Goal: Entertainment & Leisure: Consume media (video, audio)

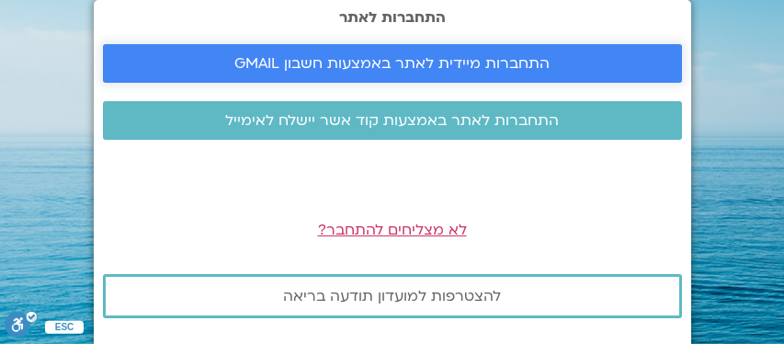
click at [417, 66] on span "התחברות מיידית לאתר באמצעות חשבון GMAIL" at bounding box center [391, 63] width 315 height 17
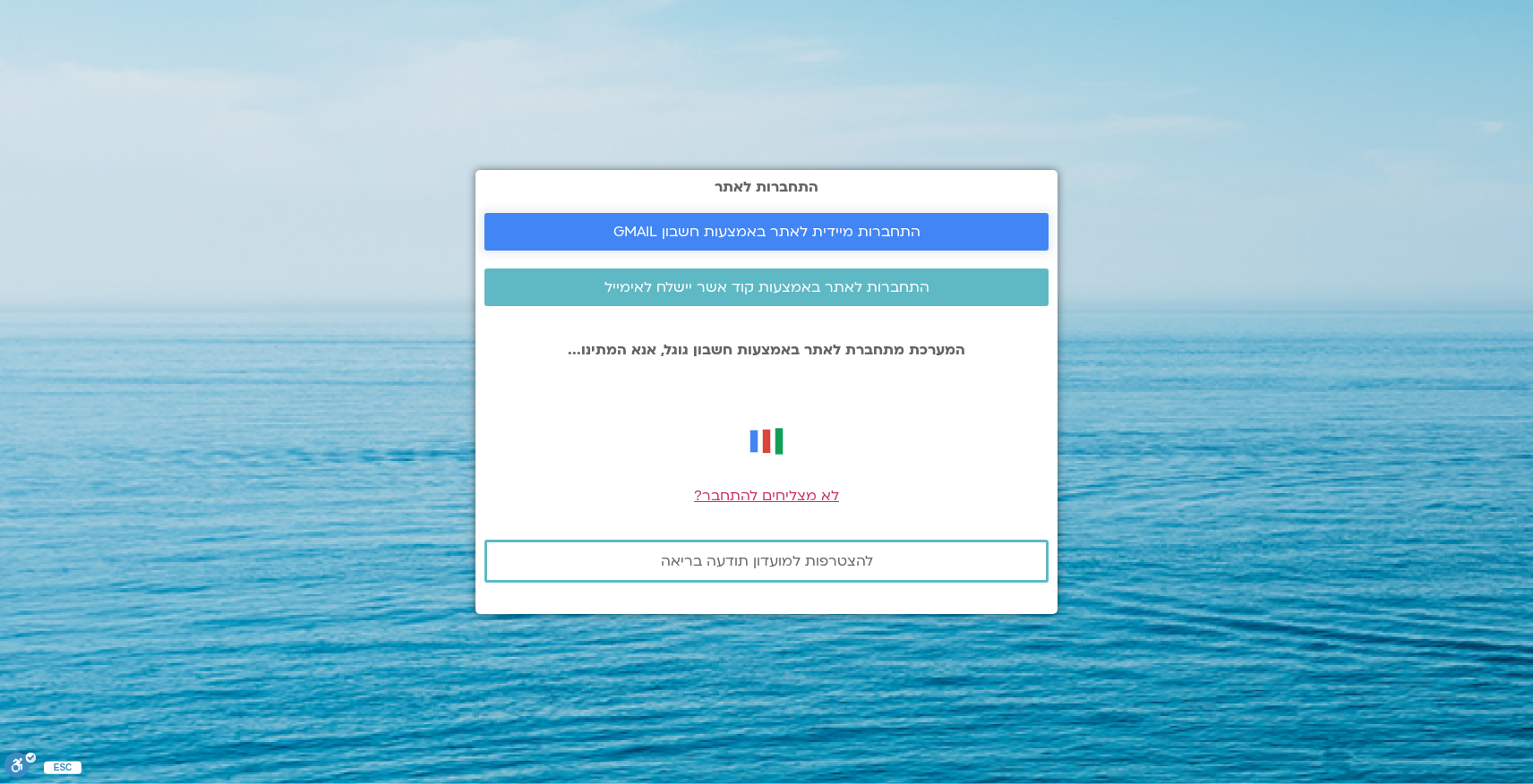
click at [780, 221] on link "התחברות מיידית לאתר באמצעות חשבון GMAIL" at bounding box center [766, 232] width 564 height 38
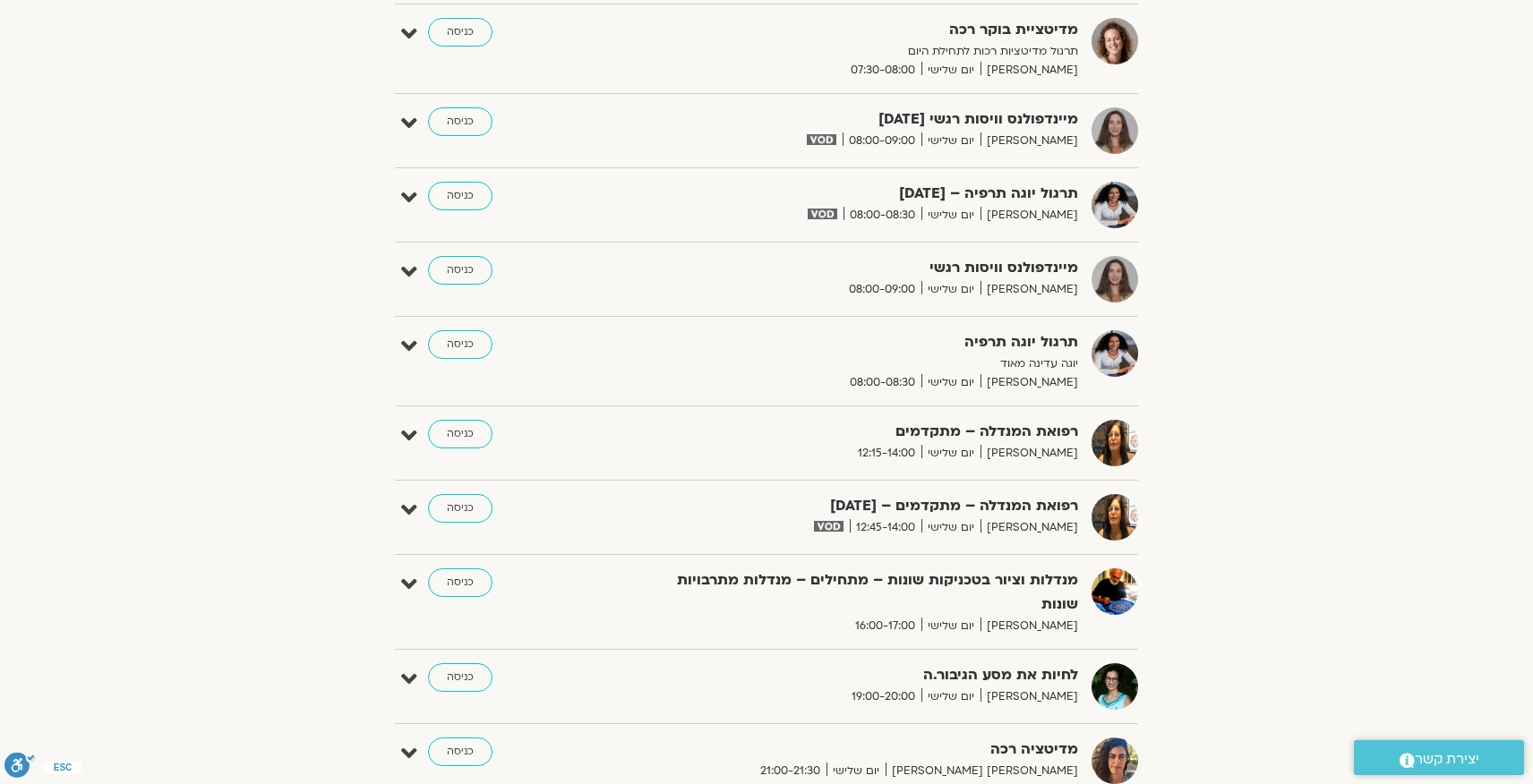
scroll to position [443, 0]
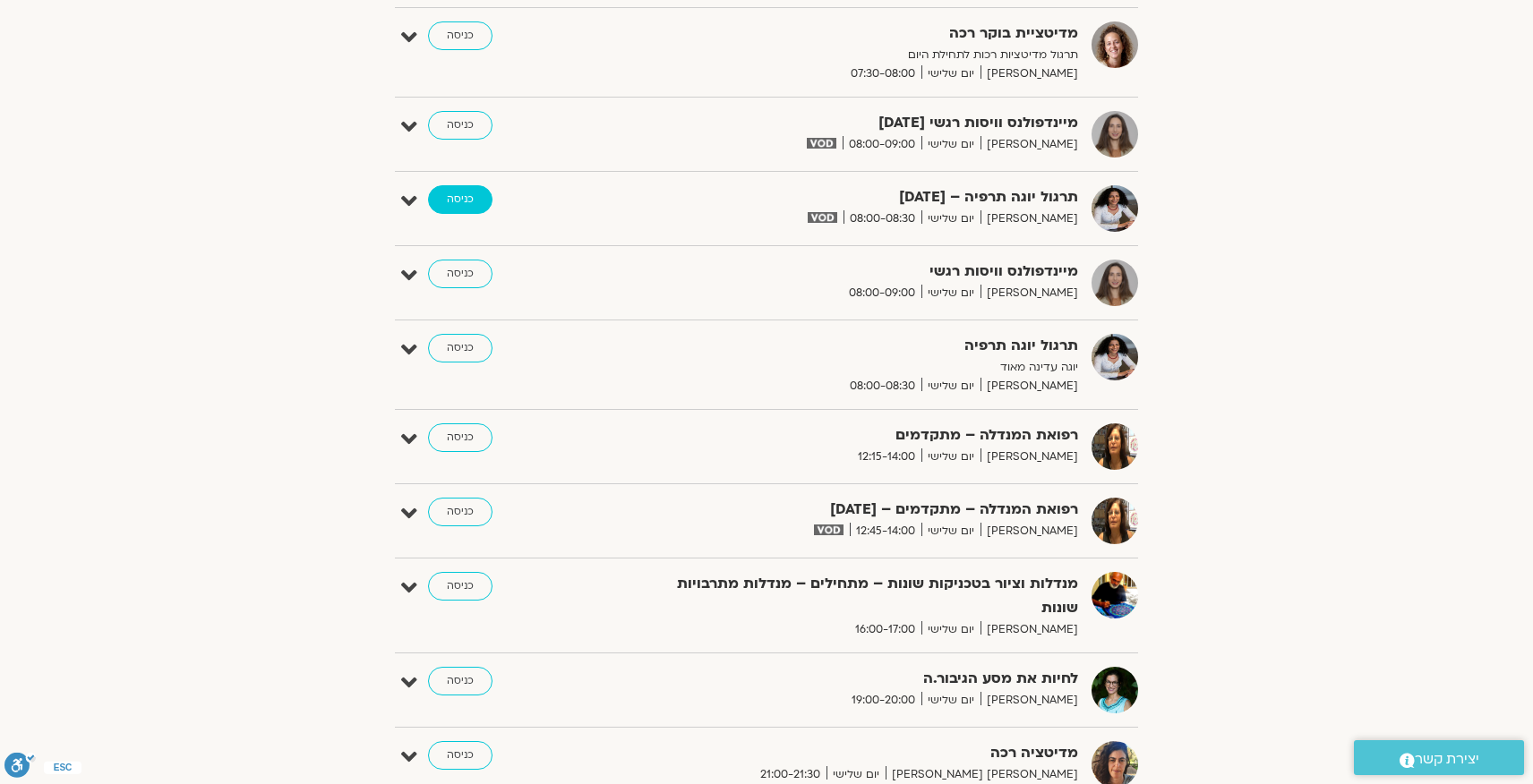
click at [478, 205] on link "כניסה" at bounding box center [460, 199] width 64 height 28
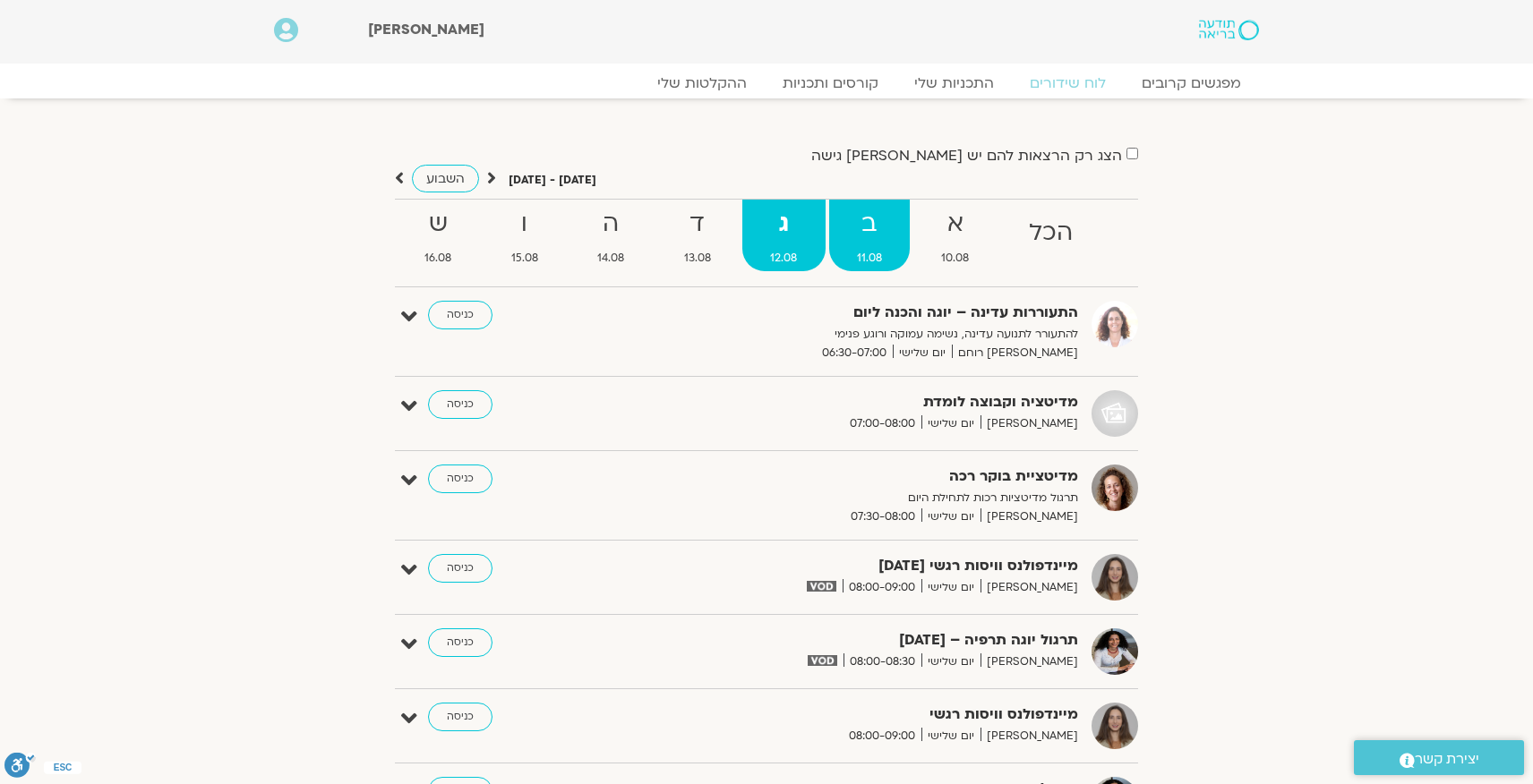
scroll to position [5, 0]
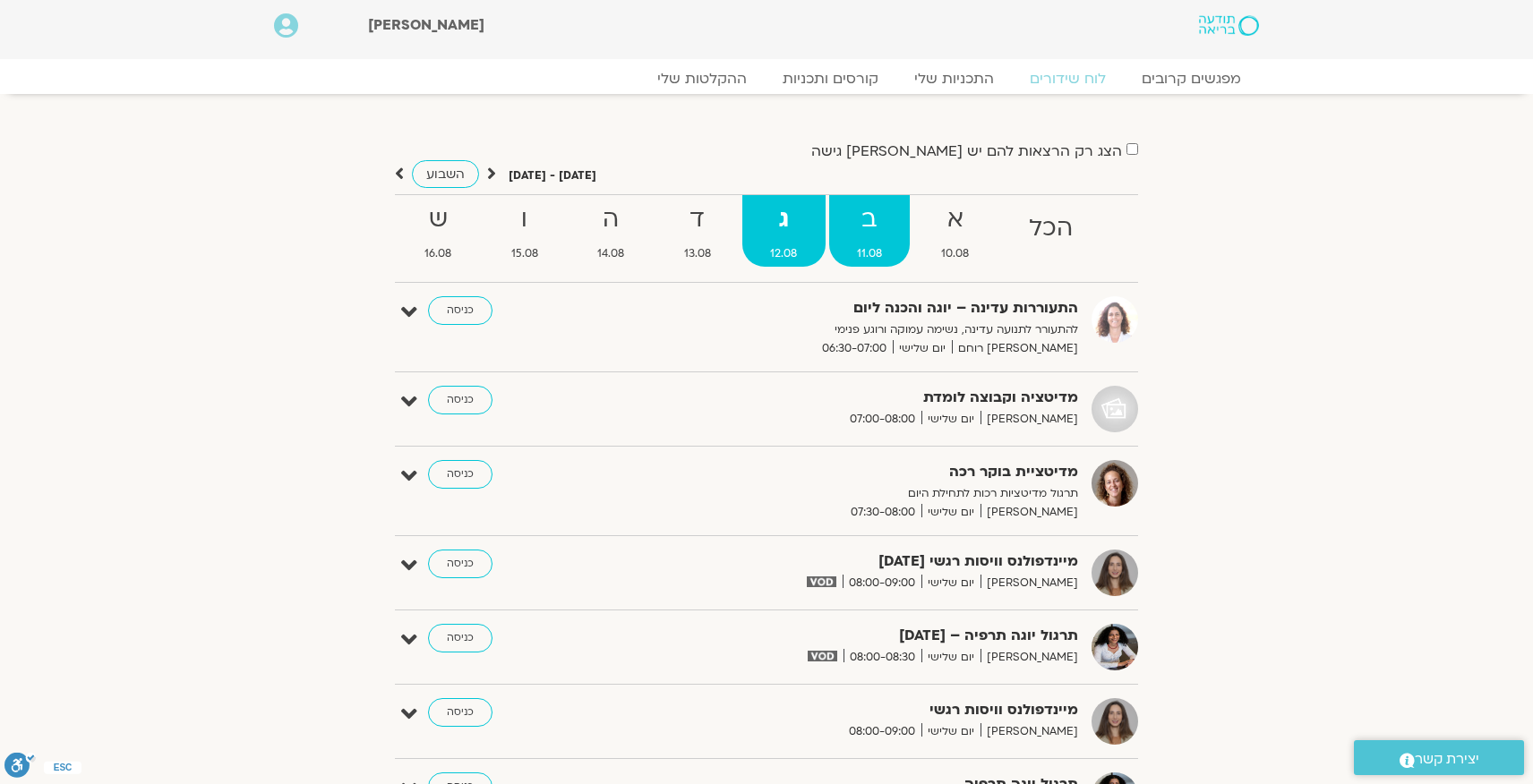
click at [878, 231] on strong "ב" at bounding box center [870, 219] width 82 height 40
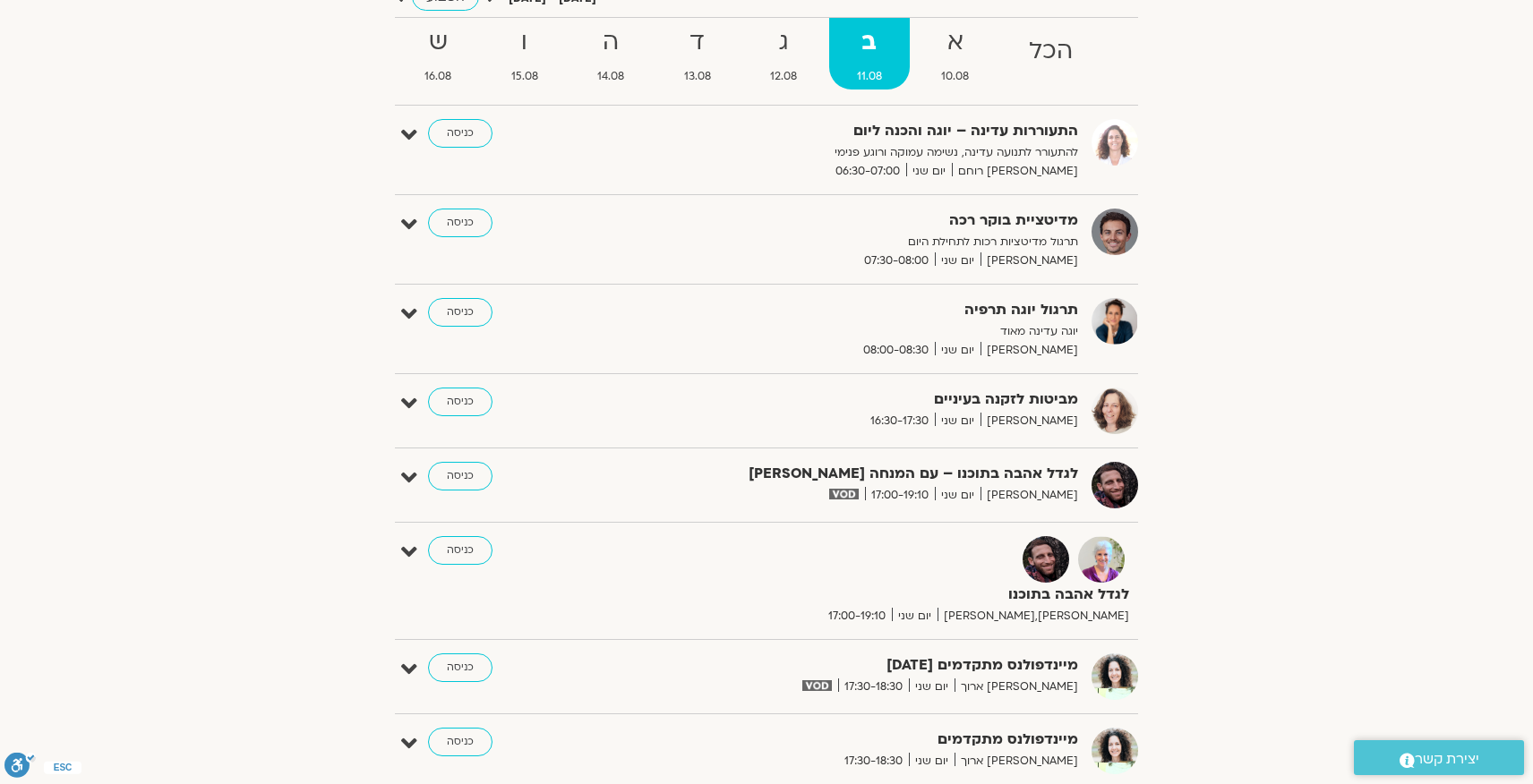
scroll to position [0, 0]
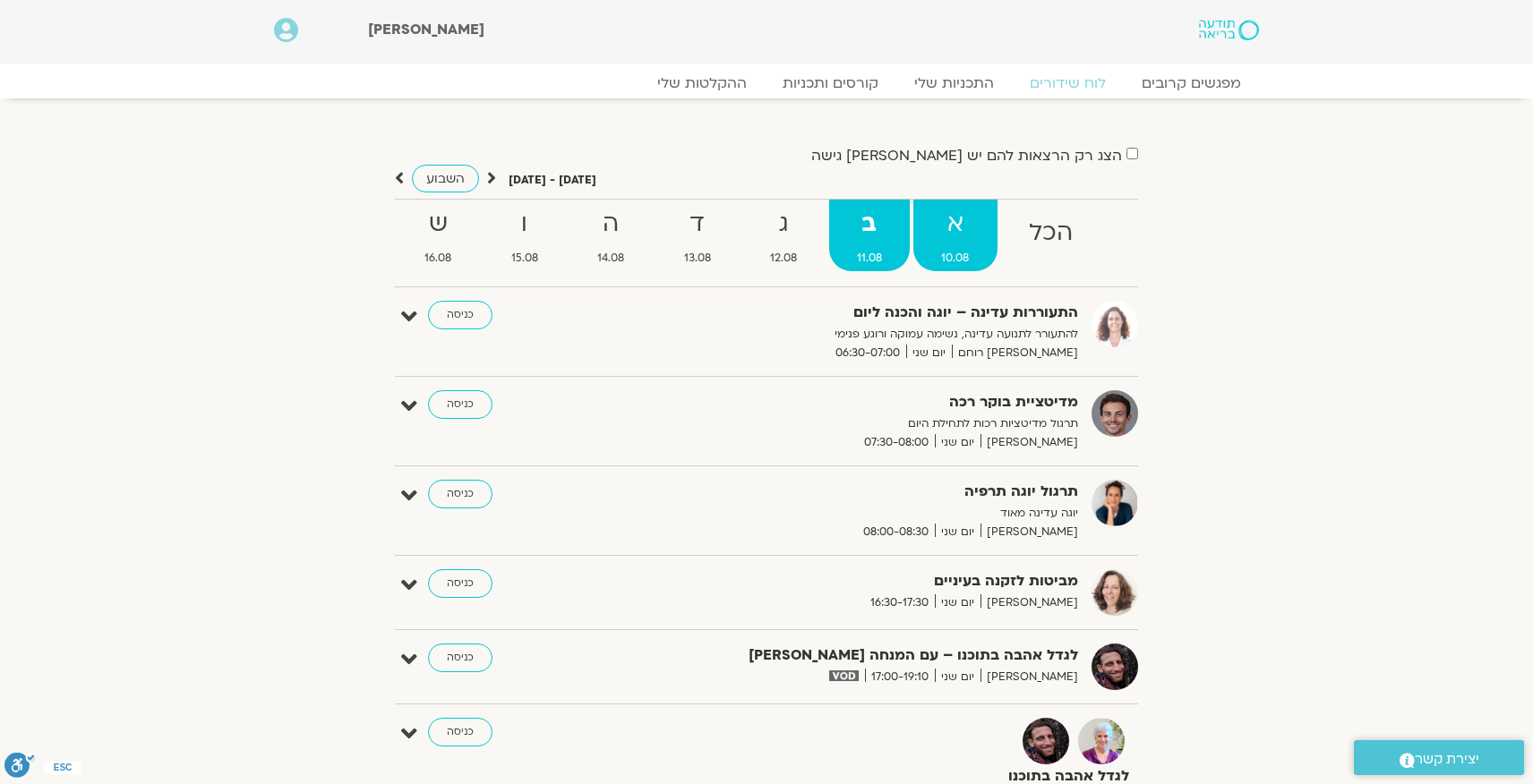
click at [953, 222] on strong "א" at bounding box center [955, 224] width 84 height 40
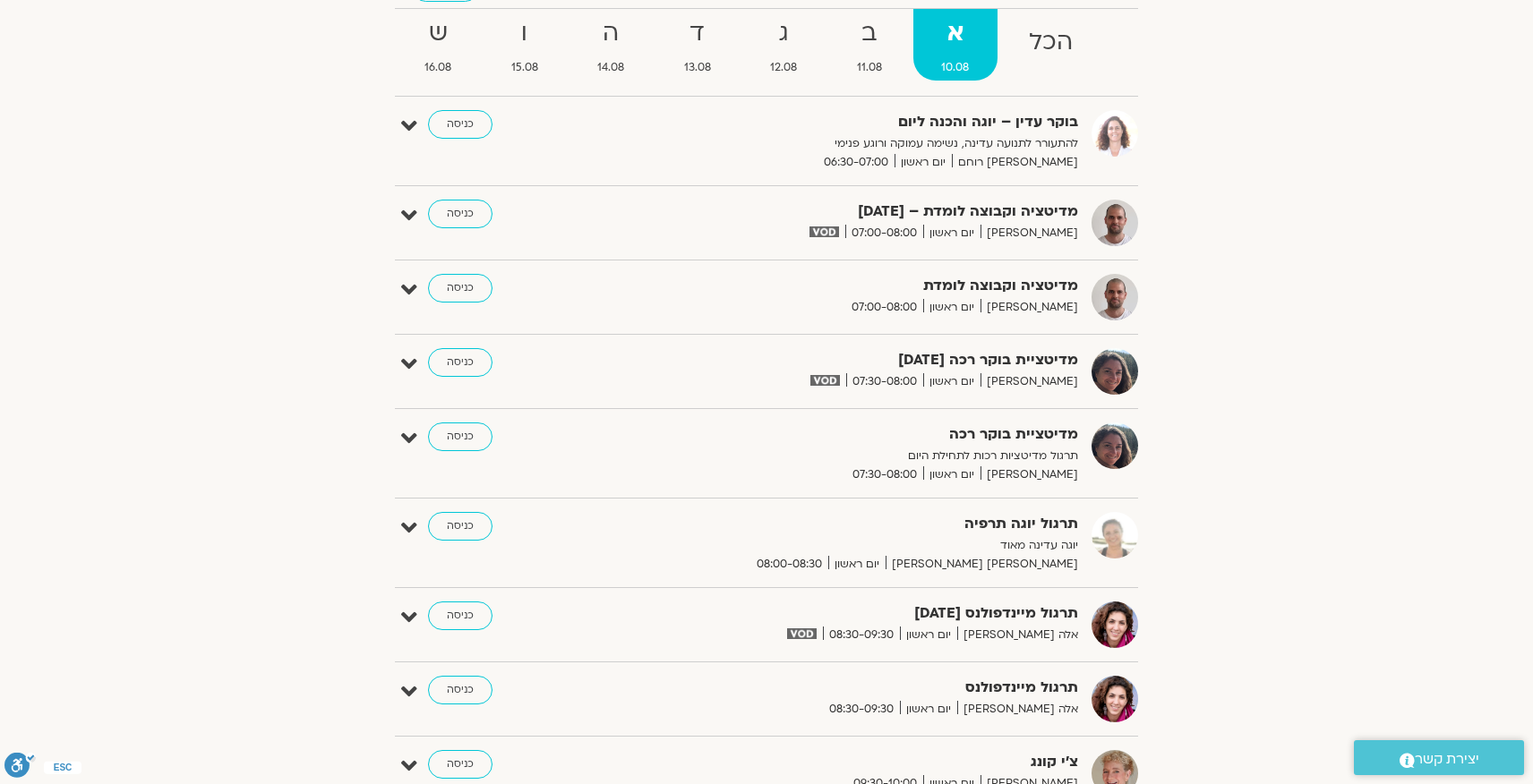
scroll to position [193, 0]
click at [467, 365] on link "כניסה" at bounding box center [460, 360] width 64 height 28
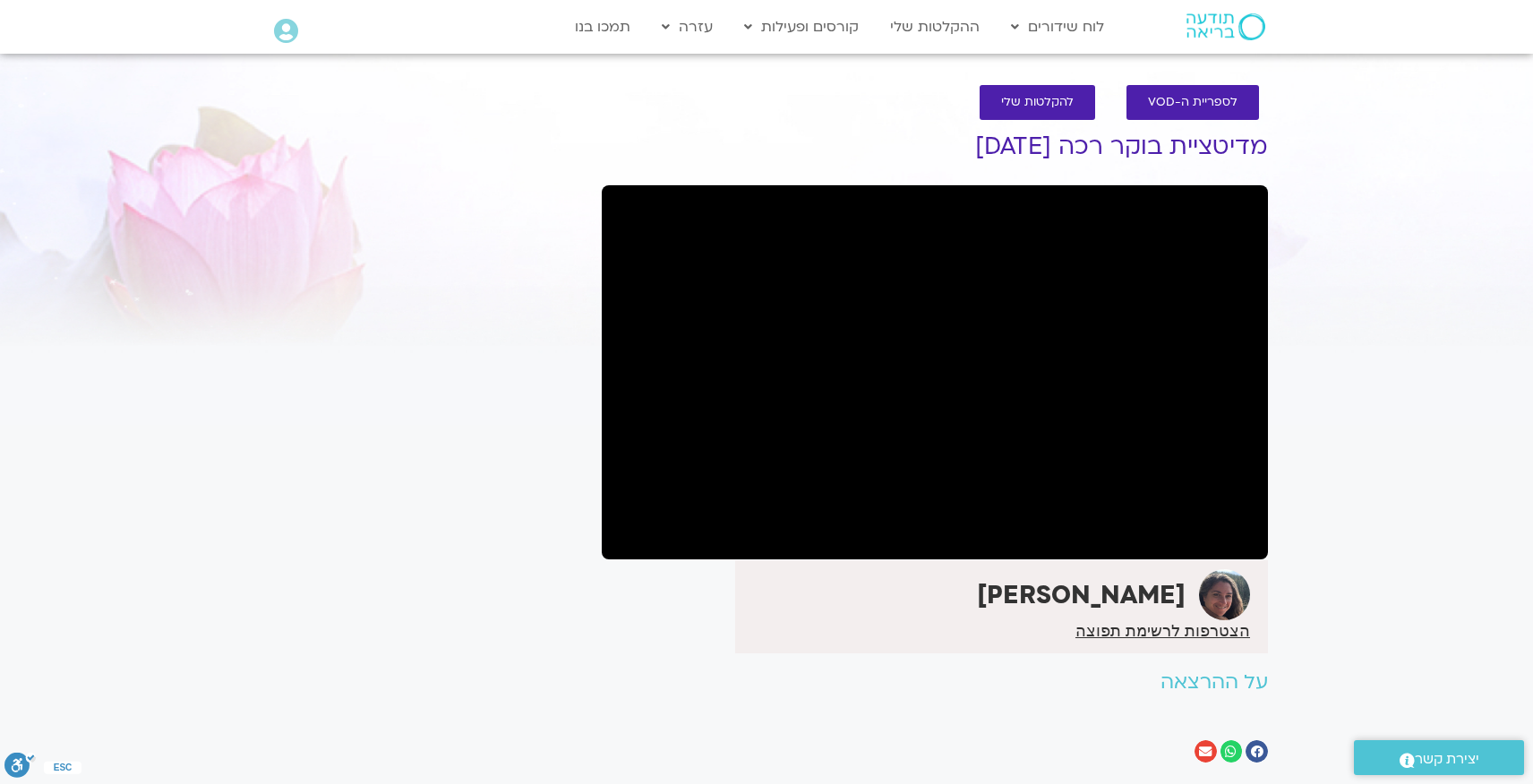
scroll to position [2, 0]
